Goal: Task Accomplishment & Management: Use online tool/utility

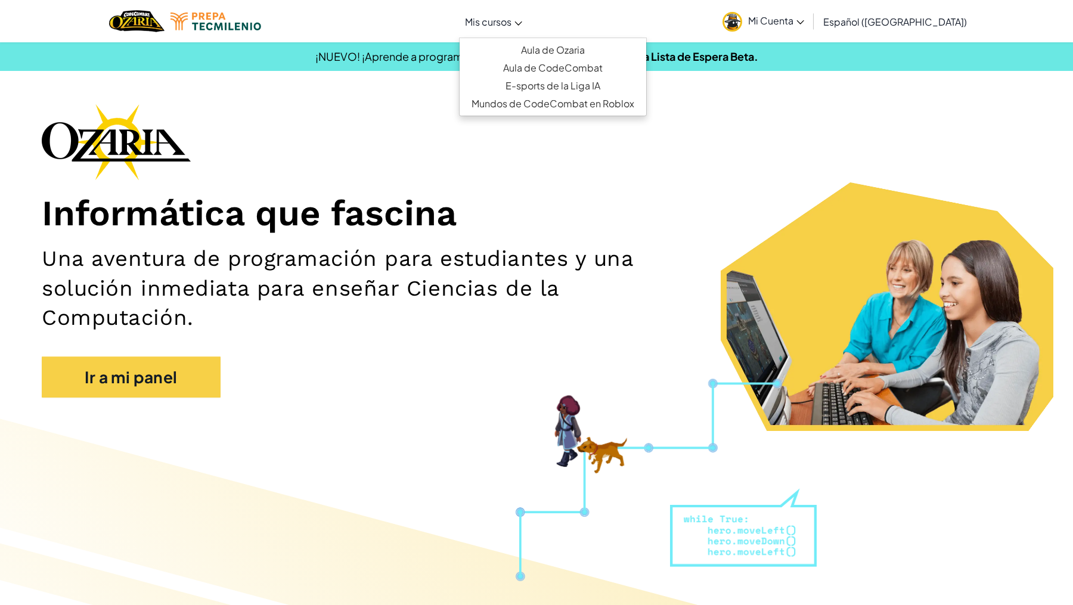
click at [490, 14] on link "Mis cursos" at bounding box center [493, 21] width 69 height 32
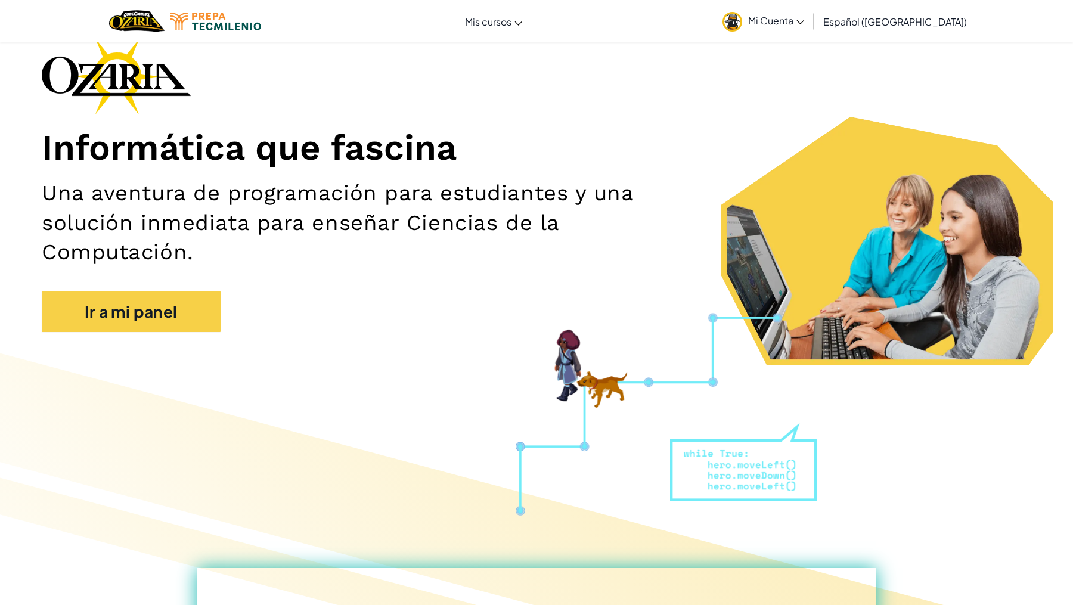
scroll to position [37, 0]
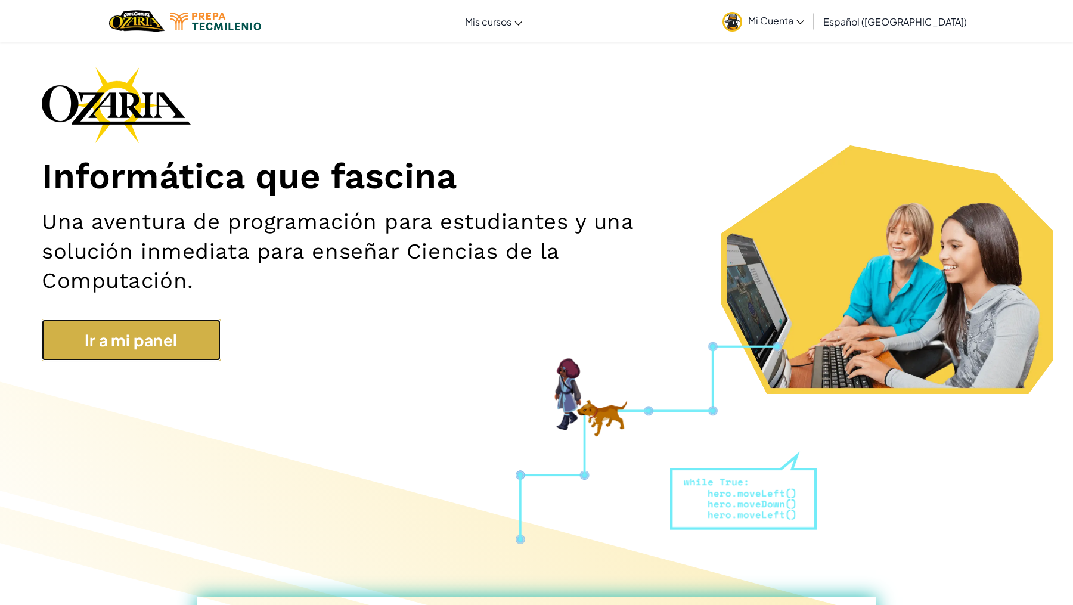
click at [140, 324] on link "Ir a mi panel" at bounding box center [131, 341] width 179 height 42
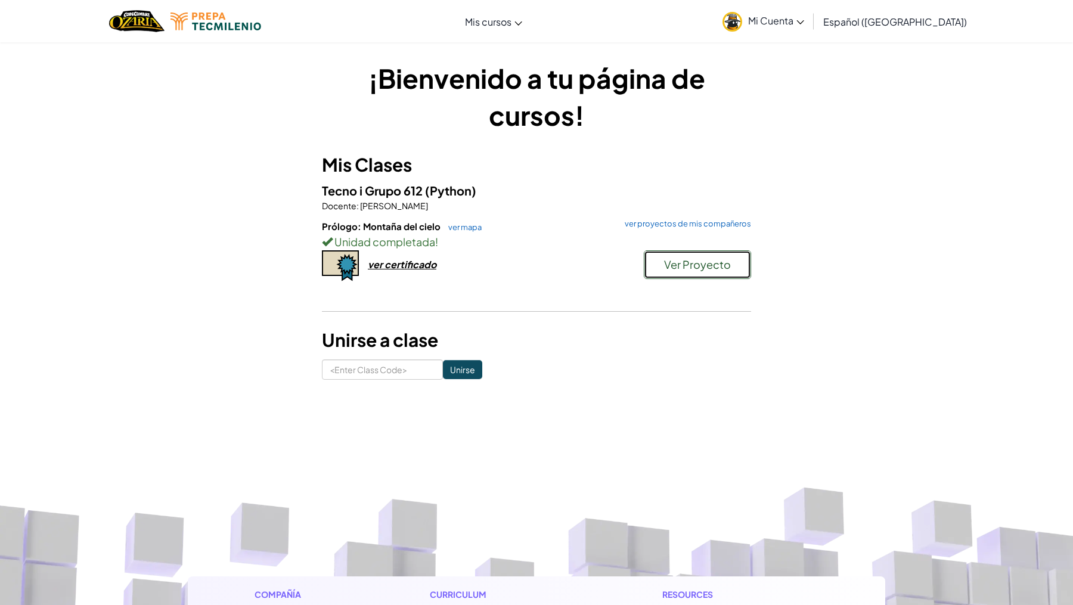
click at [680, 267] on span "Ver Proyecto" at bounding box center [697, 265] width 67 height 14
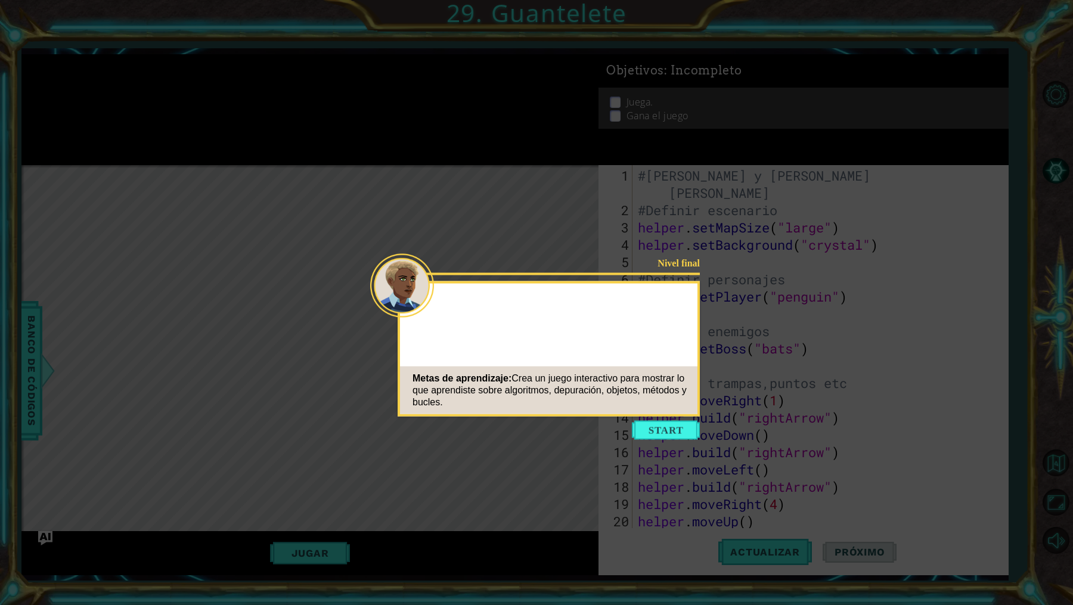
click at [670, 417] on icon at bounding box center [536, 302] width 1073 height 605
click at [677, 429] on button "Start" at bounding box center [666, 430] width 68 height 19
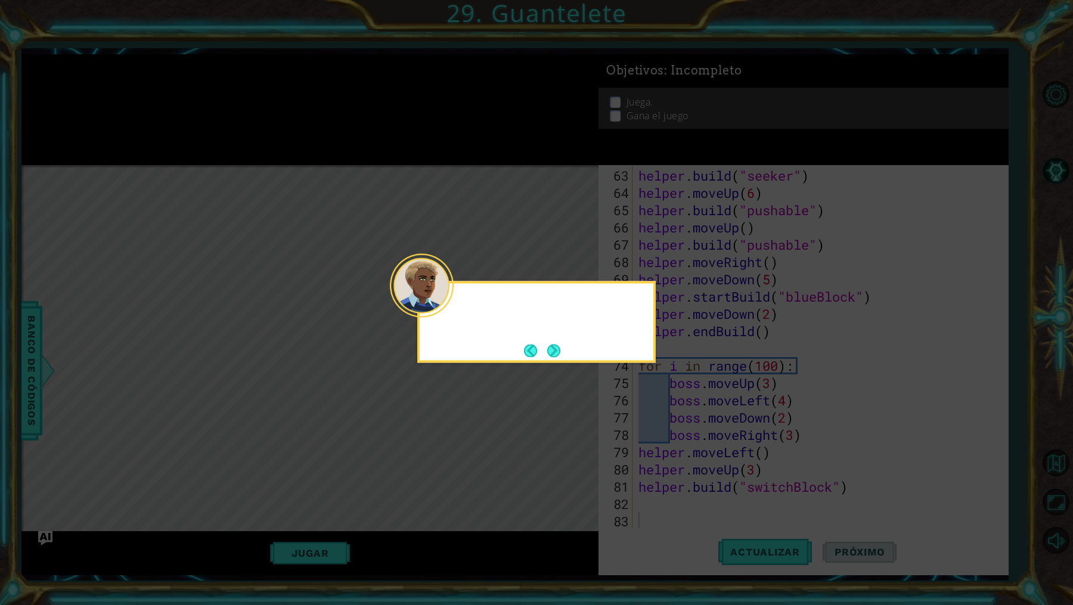
scroll to position [1089, 0]
click at [553, 344] on button "Next" at bounding box center [553, 350] width 13 height 13
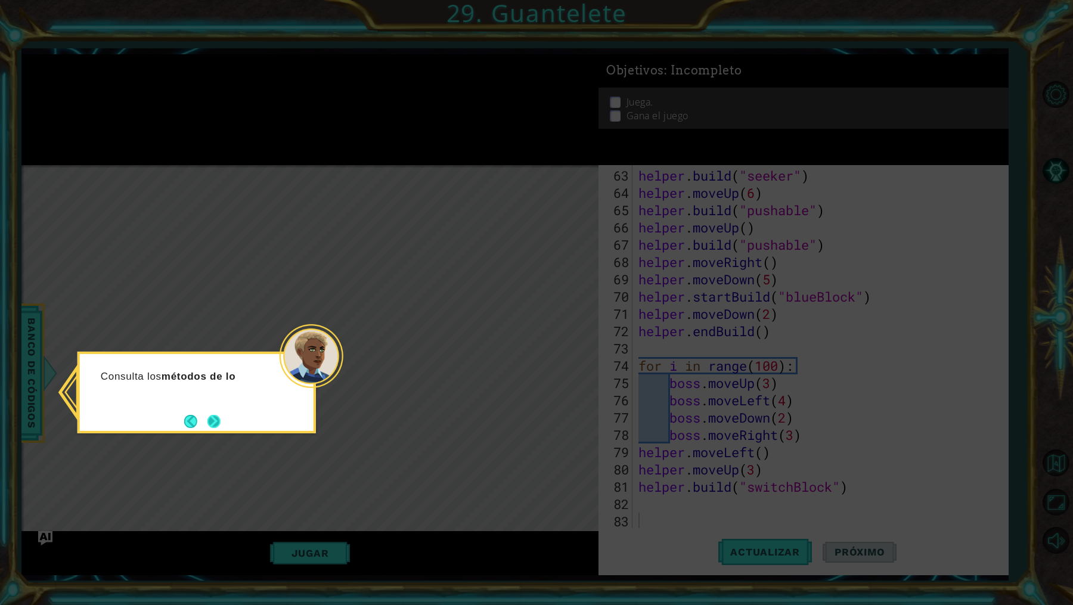
click at [221, 420] on button "Next" at bounding box center [214, 421] width 13 height 13
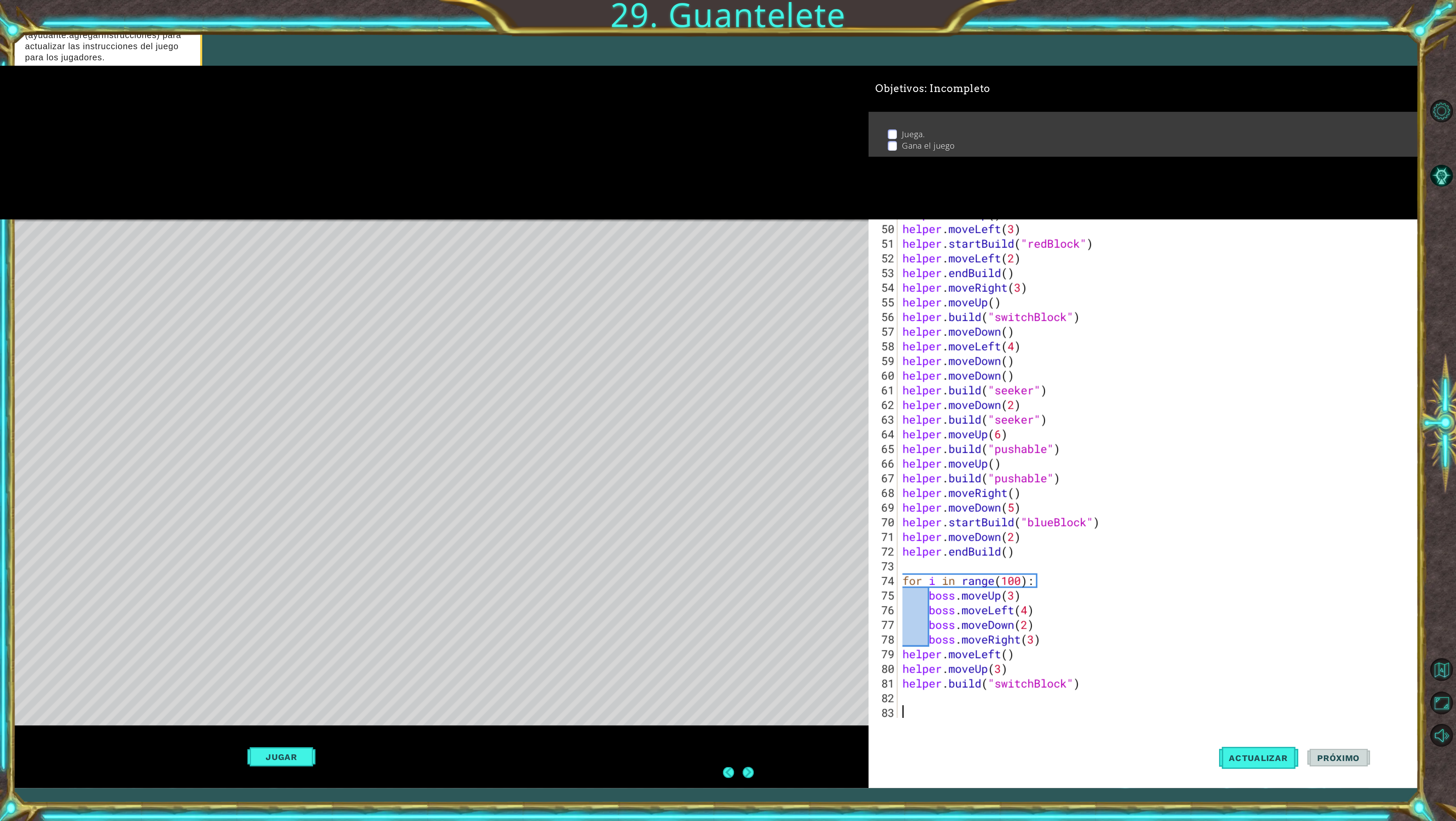
scroll to position [479, 0]
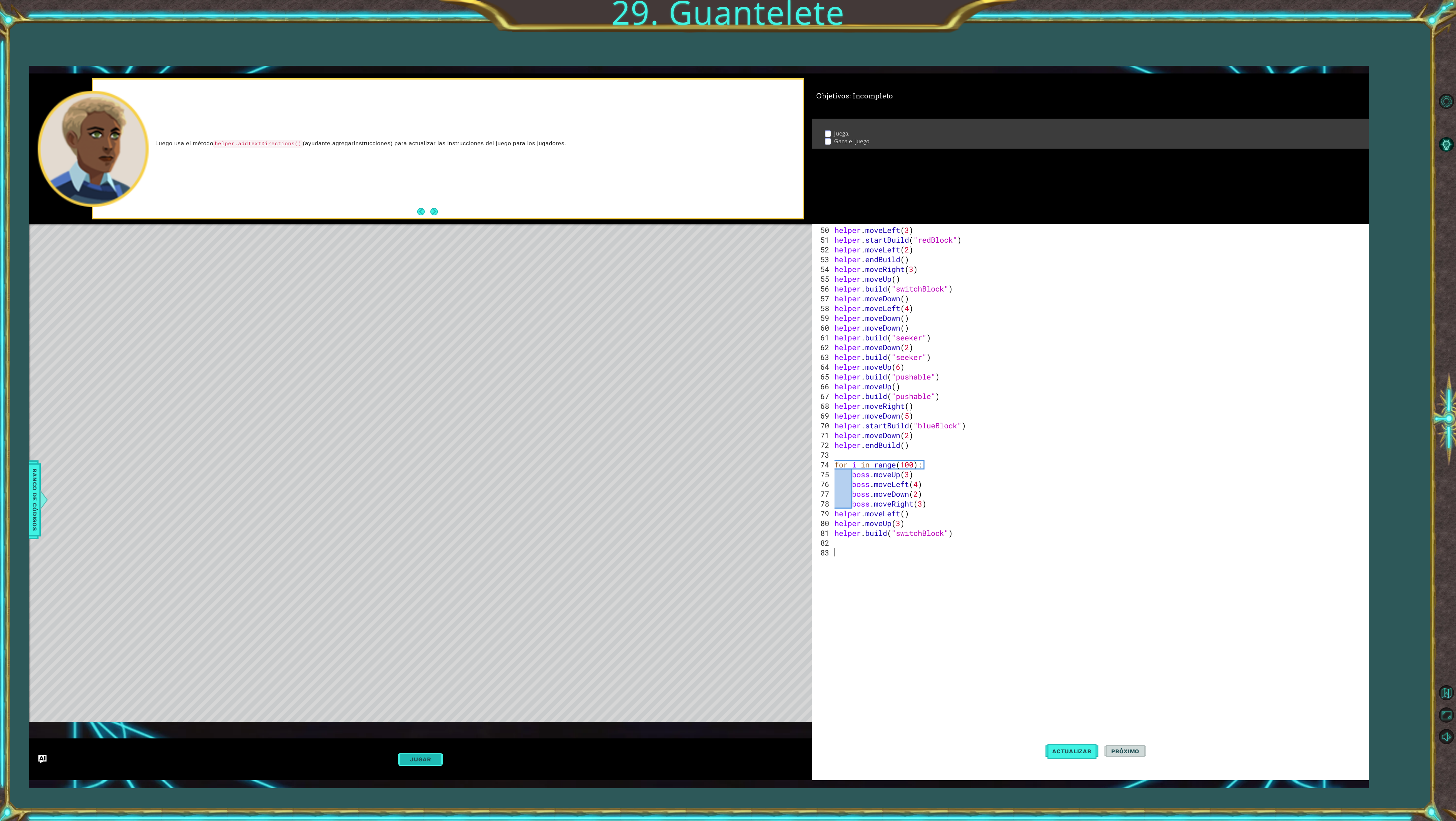
click at [406, 342] on button "Jugar" at bounding box center [421, 759] width 45 height 13
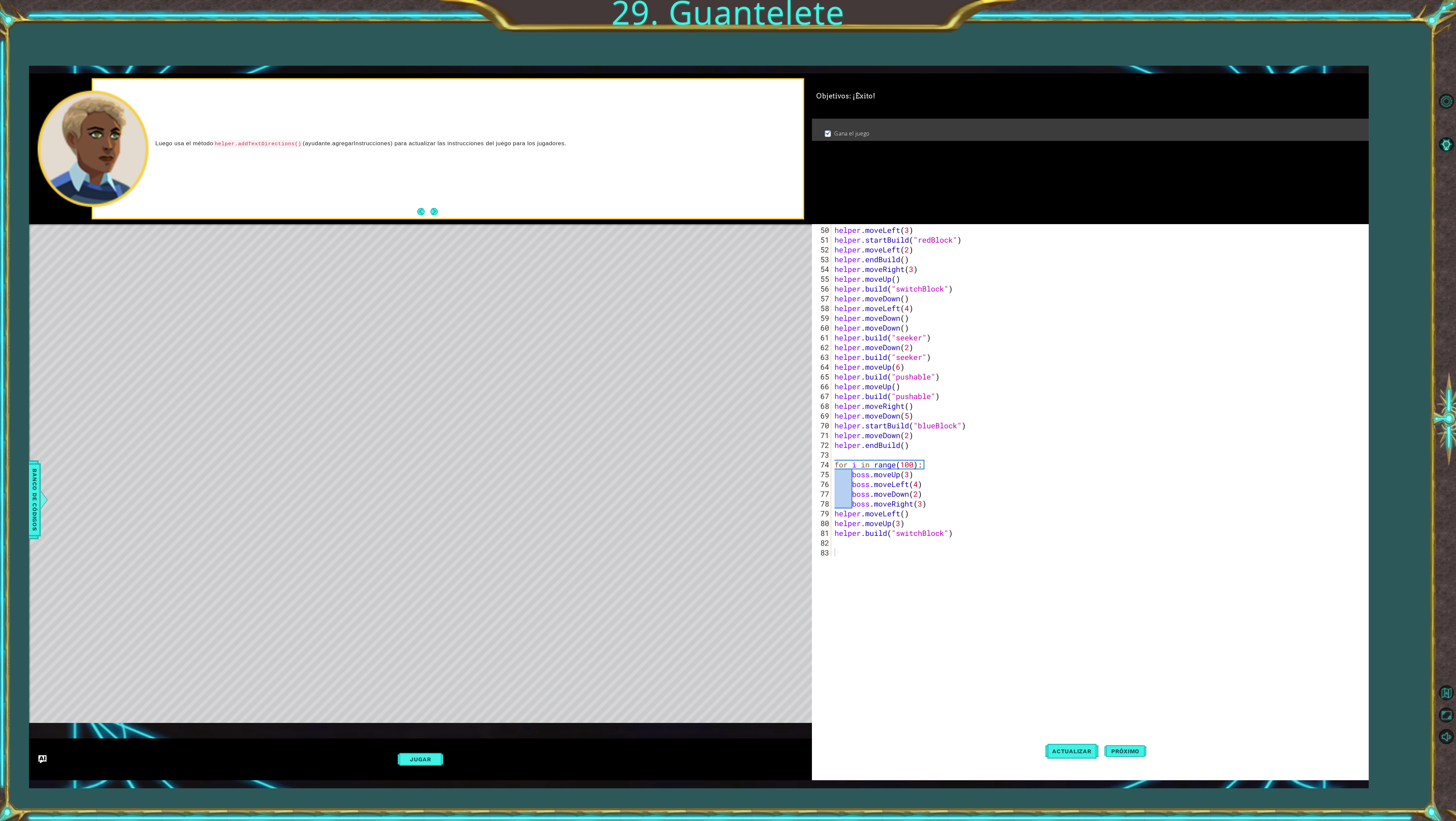
click at [606, 342] on div "Actualizar Próximo" at bounding box center [1096, 751] width 556 height 55
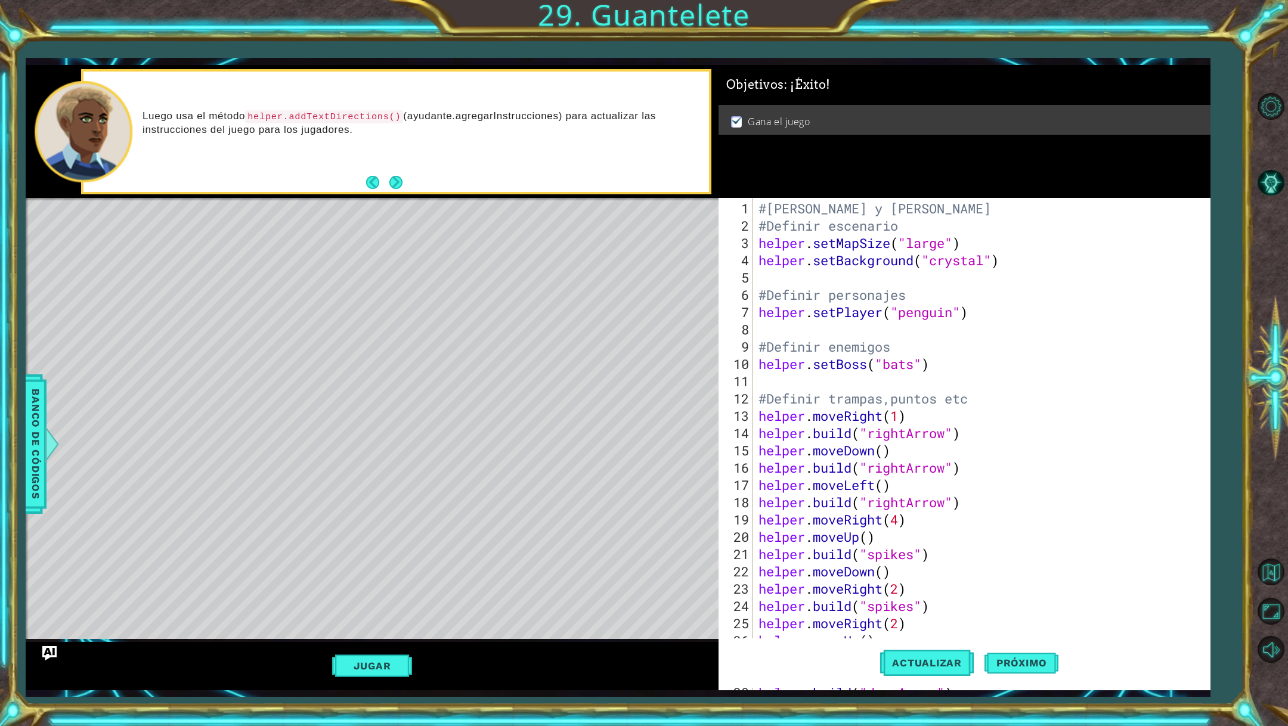
scroll to position [0, 0]
click at [400, 181] on button "Next" at bounding box center [395, 182] width 13 height 13
click at [398, 181] on button "Next" at bounding box center [395, 182] width 13 height 13
click at [890, 605] on span "Actualizar" at bounding box center [927, 663] width 94 height 12
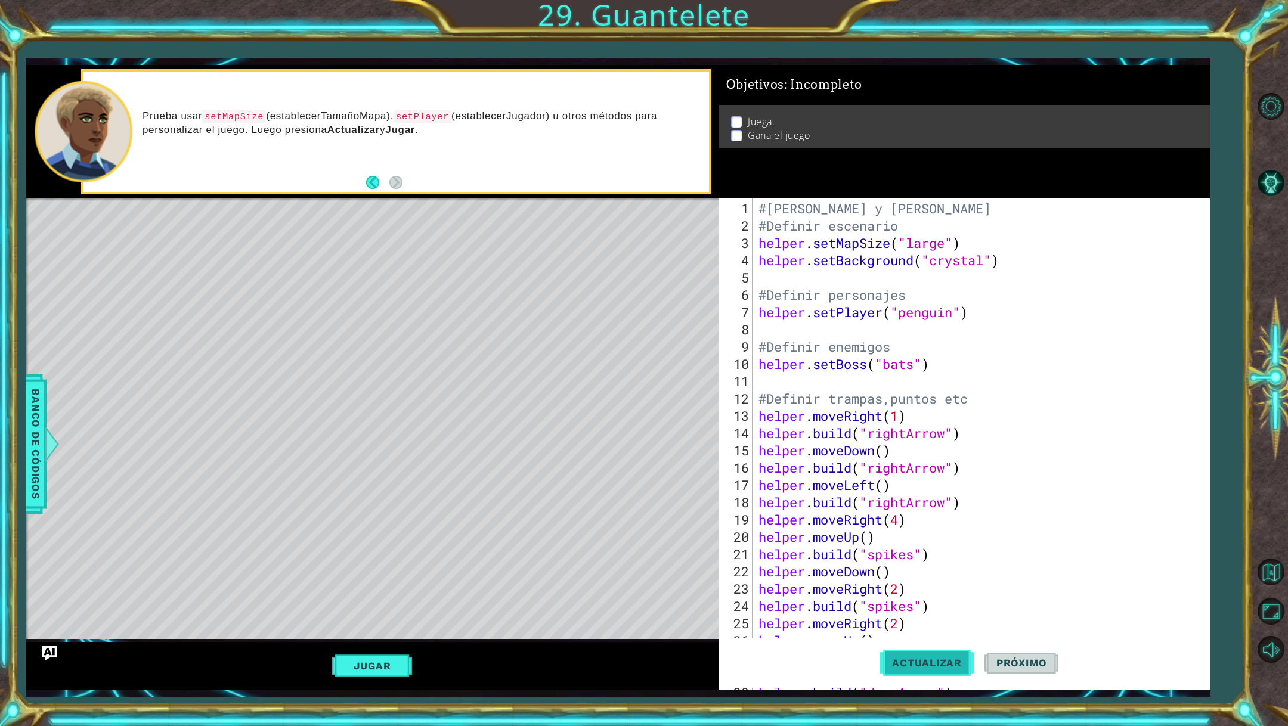
click at [934, 605] on button "Actualizar" at bounding box center [927, 663] width 94 height 49
click at [1073, 575] on button "Volver al mapa" at bounding box center [1270, 572] width 35 height 35
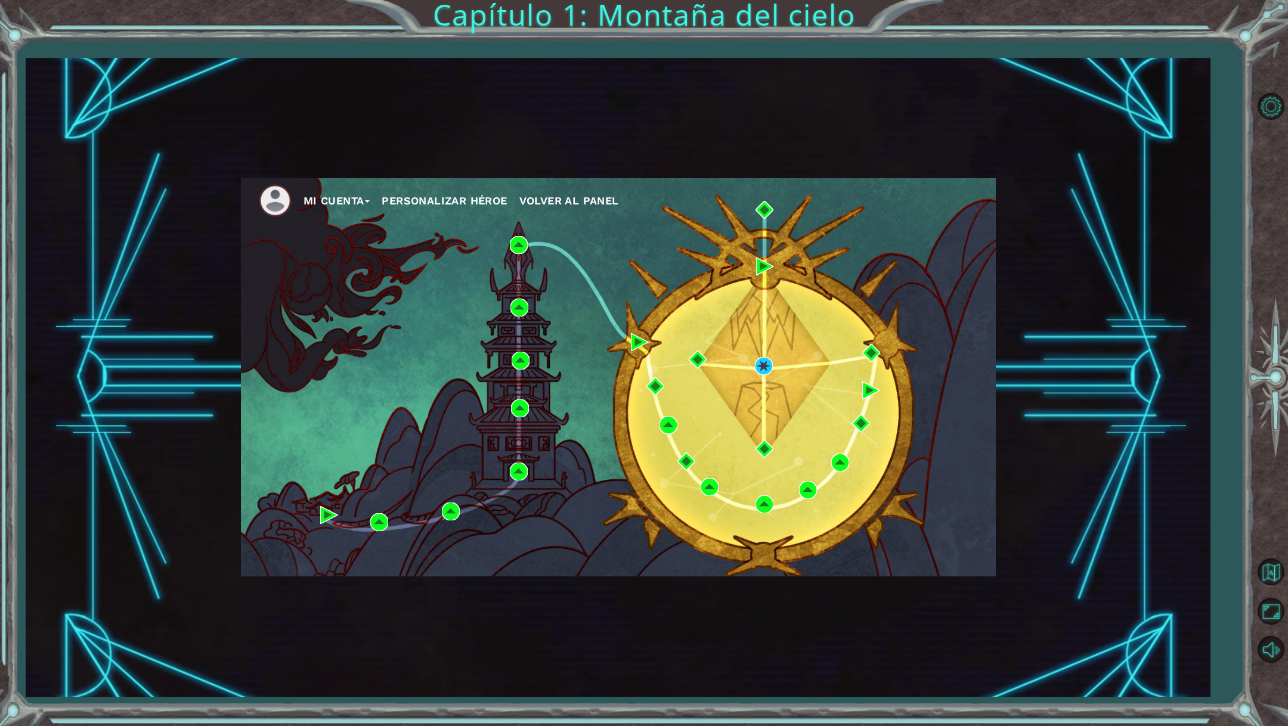
click at [559, 199] on span "Volver al panel" at bounding box center [569, 200] width 100 height 13
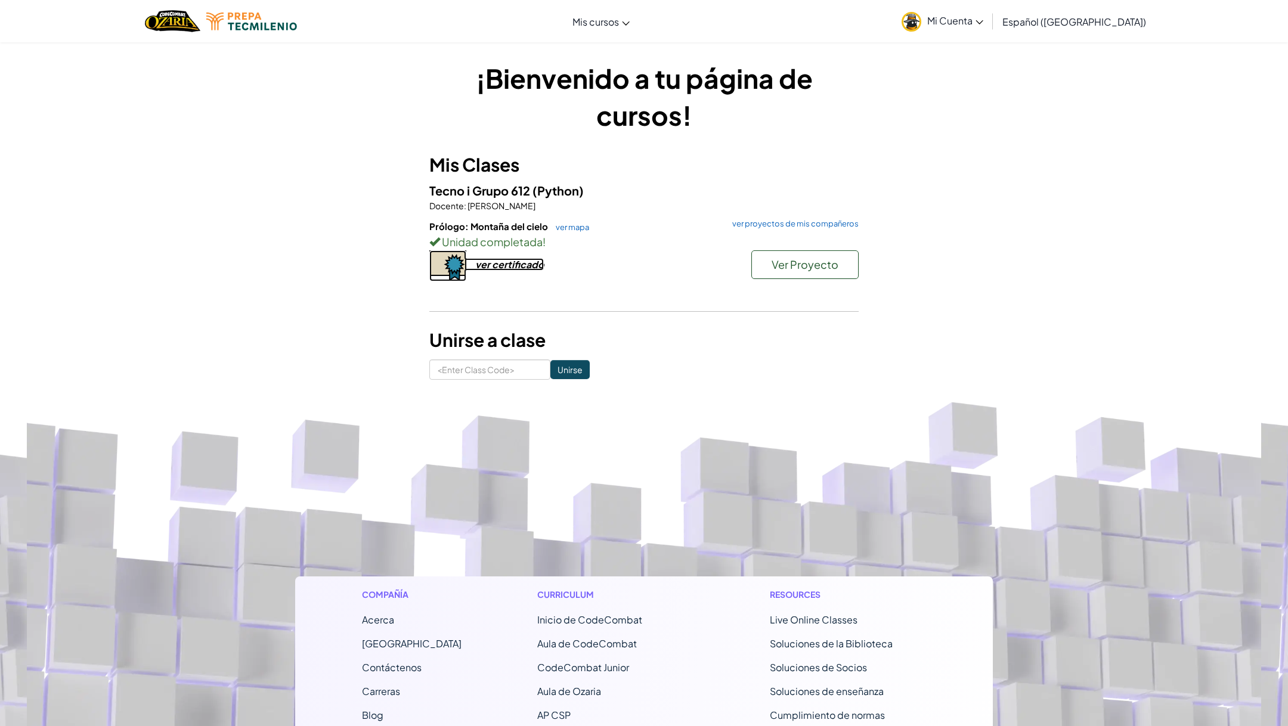
click at [519, 262] on div "ver certificado" at bounding box center [509, 264] width 69 height 13
